Goal: Navigation & Orientation: Find specific page/section

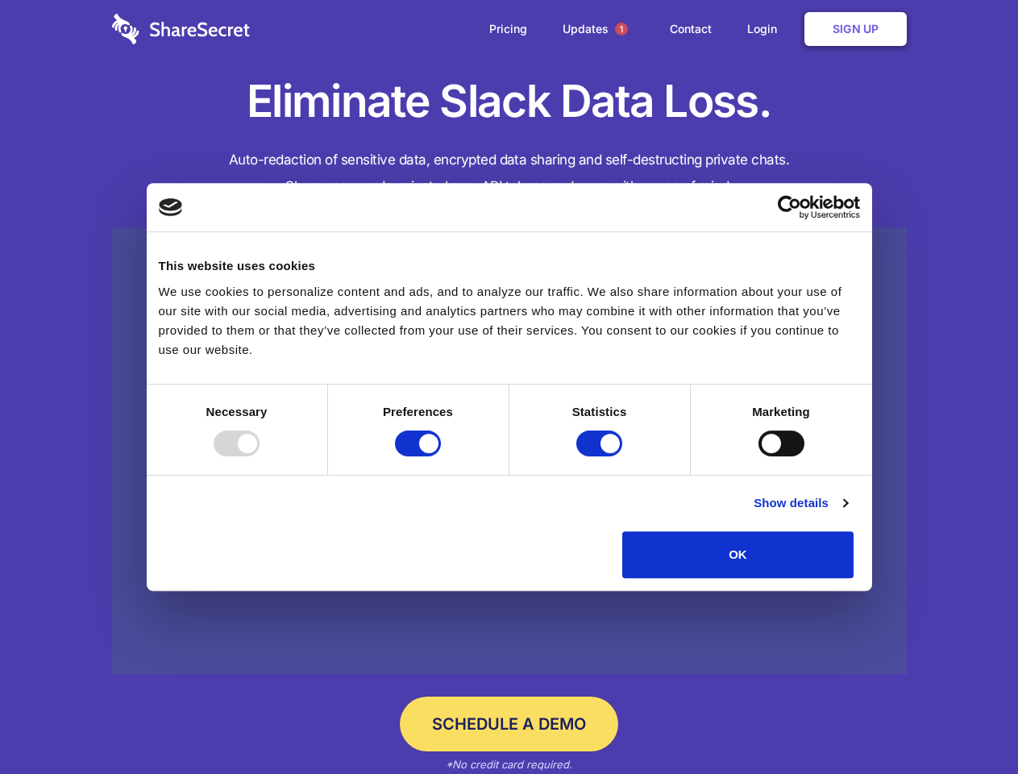
click at [260, 456] on div at bounding box center [237, 444] width 46 height 26
click at [441, 456] on input "Preferences" at bounding box center [418, 444] width 46 height 26
checkbox input "false"
click at [601, 456] on input "Statistics" at bounding box center [599, 444] width 46 height 26
checkbox input "false"
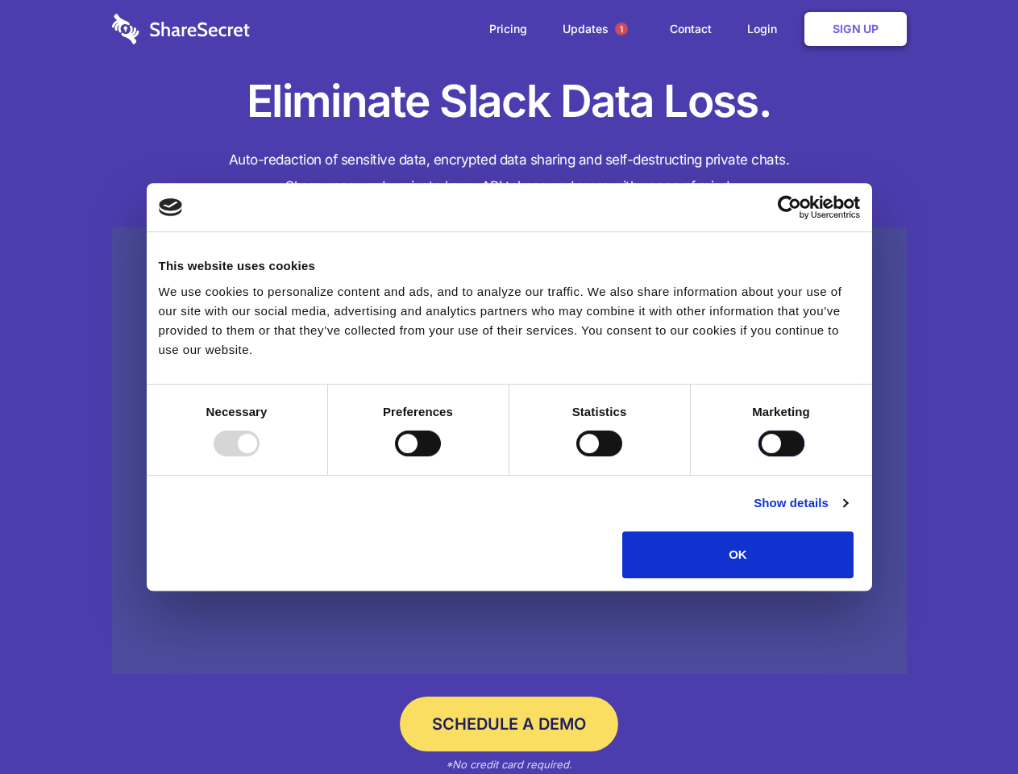
click at [759, 456] on input "Marketing" at bounding box center [782, 444] width 46 height 26
checkbox input "true"
click at [847, 513] on link "Show details" at bounding box center [801, 502] width 94 height 19
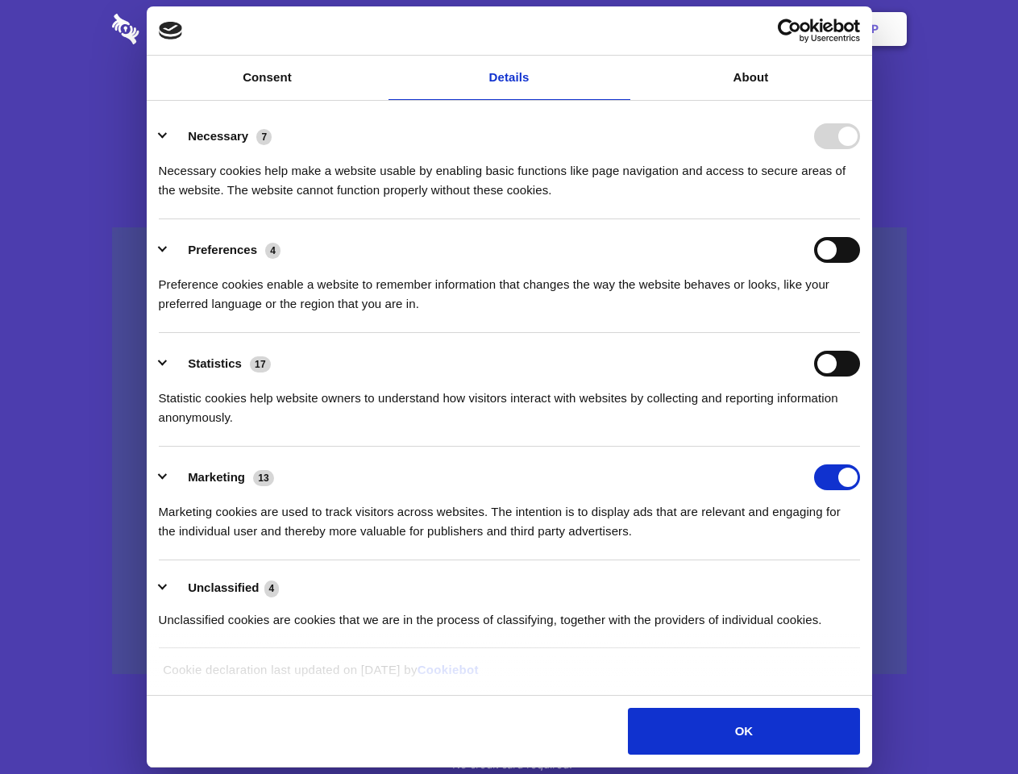
click at [860, 314] on div "Preferences 4 Preference cookies enable a website to remember information that …" at bounding box center [509, 275] width 701 height 77
click at [621, 29] on span "1" at bounding box center [621, 29] width 13 height 13
